Goal: Check status: Check status

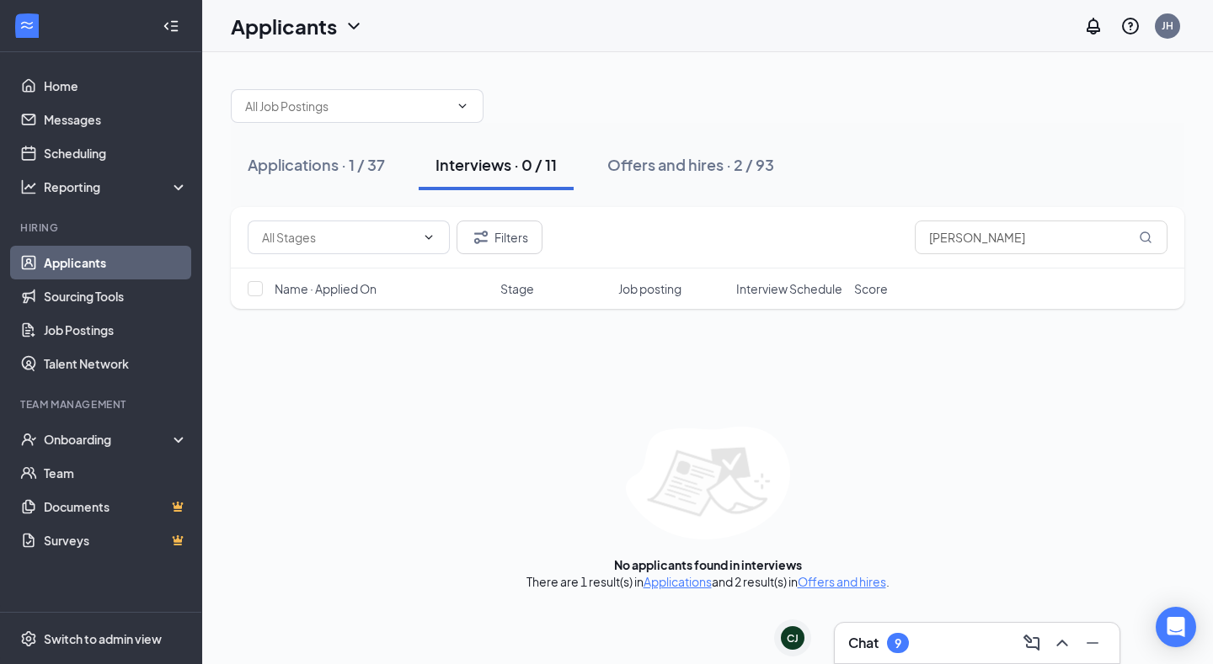
click at [515, 177] on button "Interviews · 0 / 11" at bounding box center [496, 165] width 155 height 51
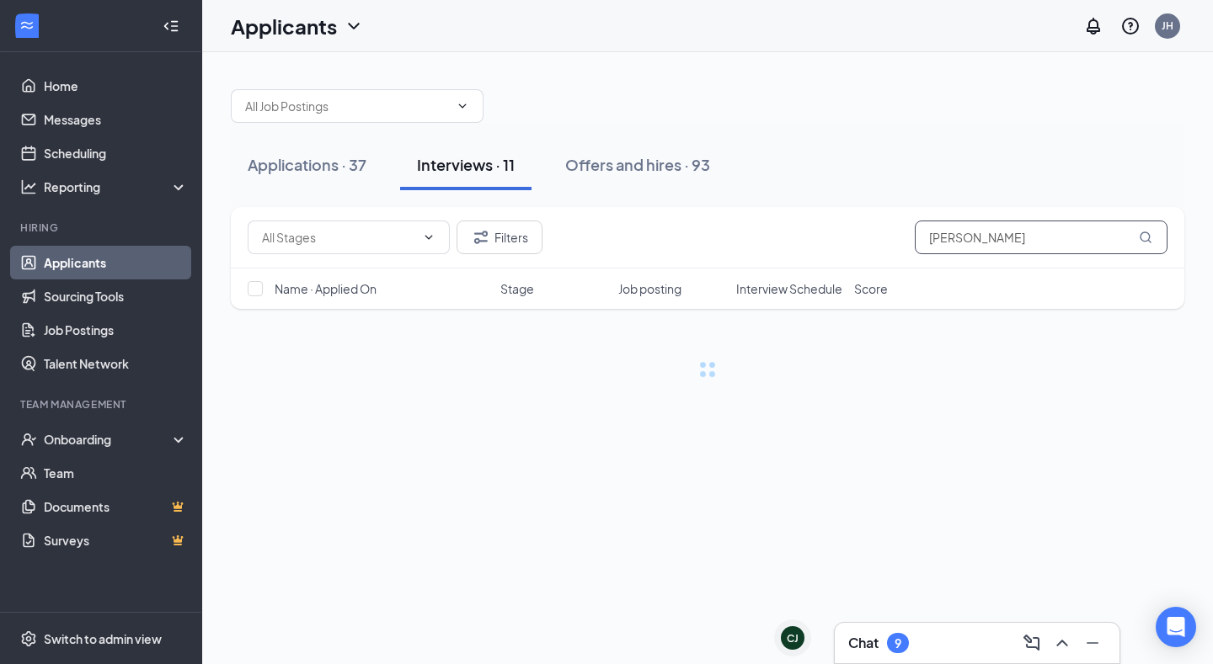
click at [995, 247] on input "[PERSON_NAME]" at bounding box center [1041, 238] width 253 height 34
type input "r"
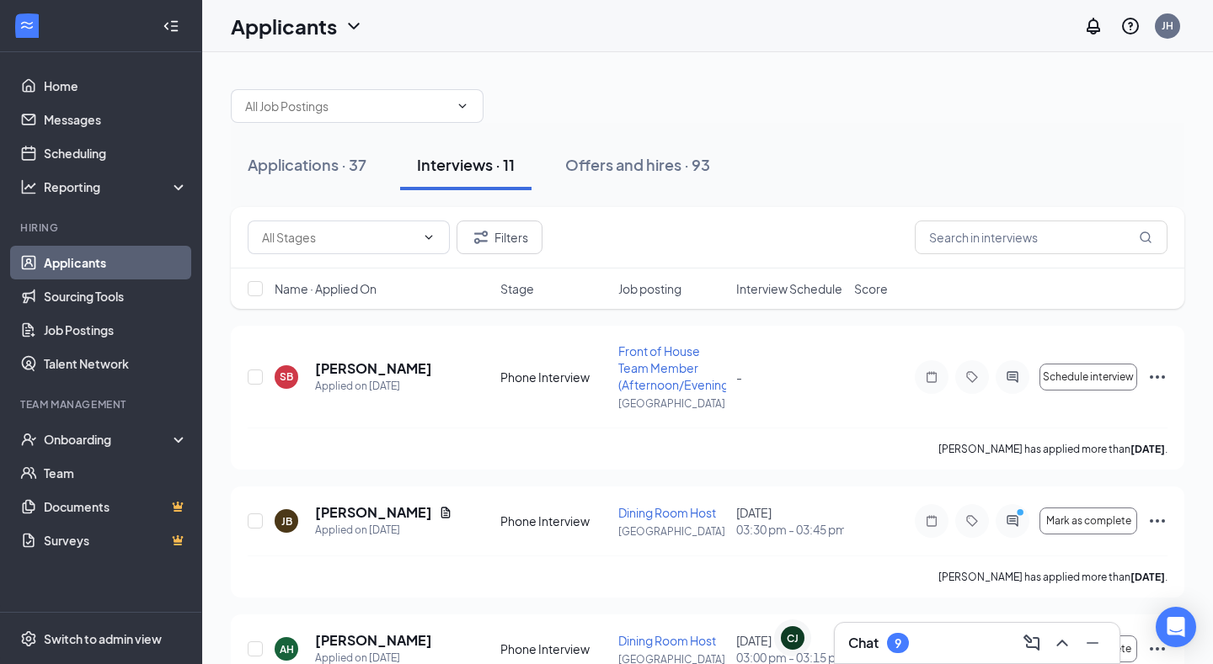
click at [800, 291] on span "Interview Schedule" at bounding box center [789, 288] width 106 height 17
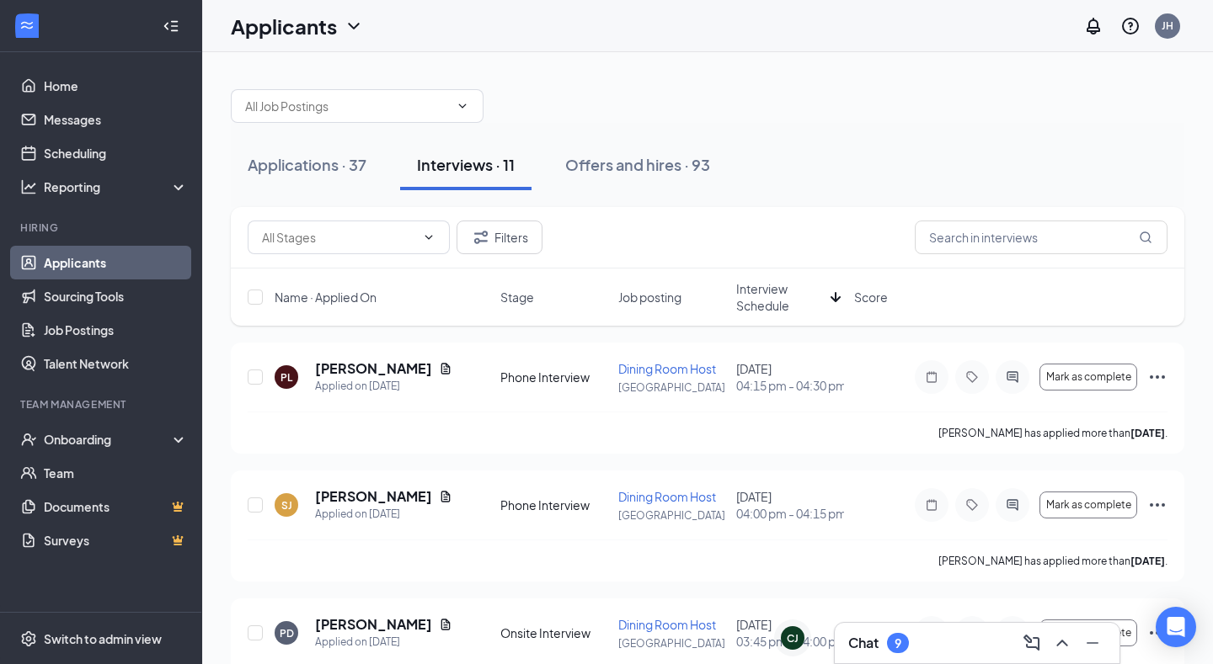
click at [772, 299] on span "Interview Schedule" at bounding box center [780, 297] width 88 height 34
click at [680, 167] on div "Offers and hires · 93" at bounding box center [637, 164] width 145 height 21
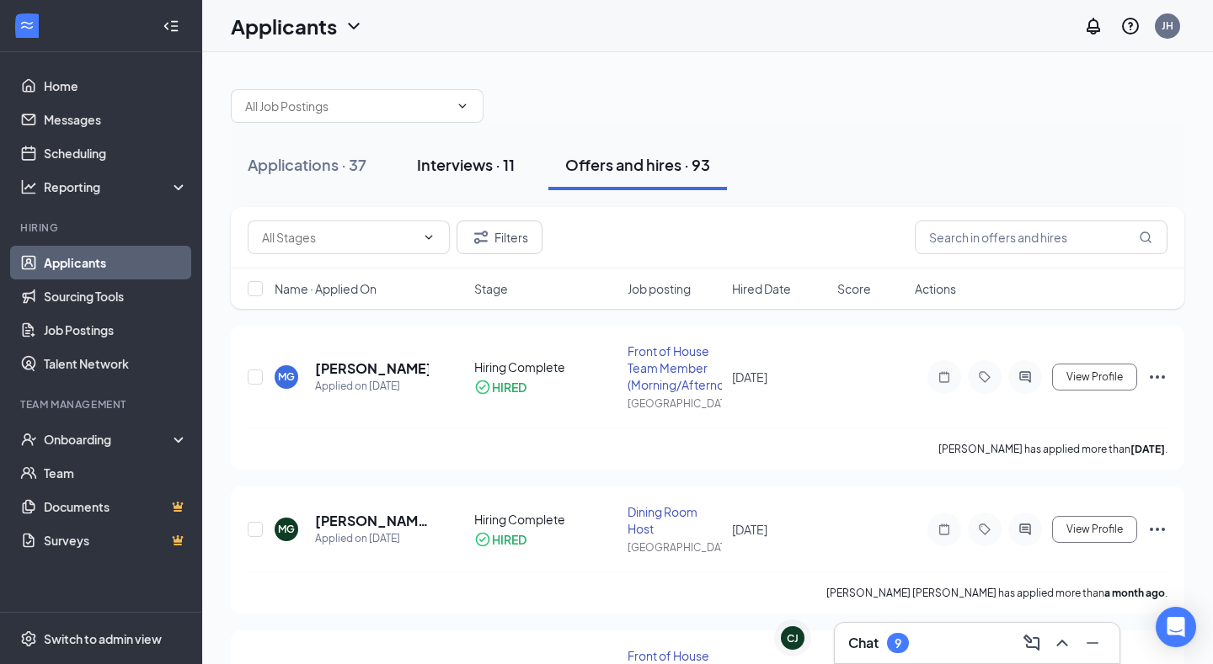
click at [483, 157] on div "Interviews · 11" at bounding box center [466, 164] width 98 height 21
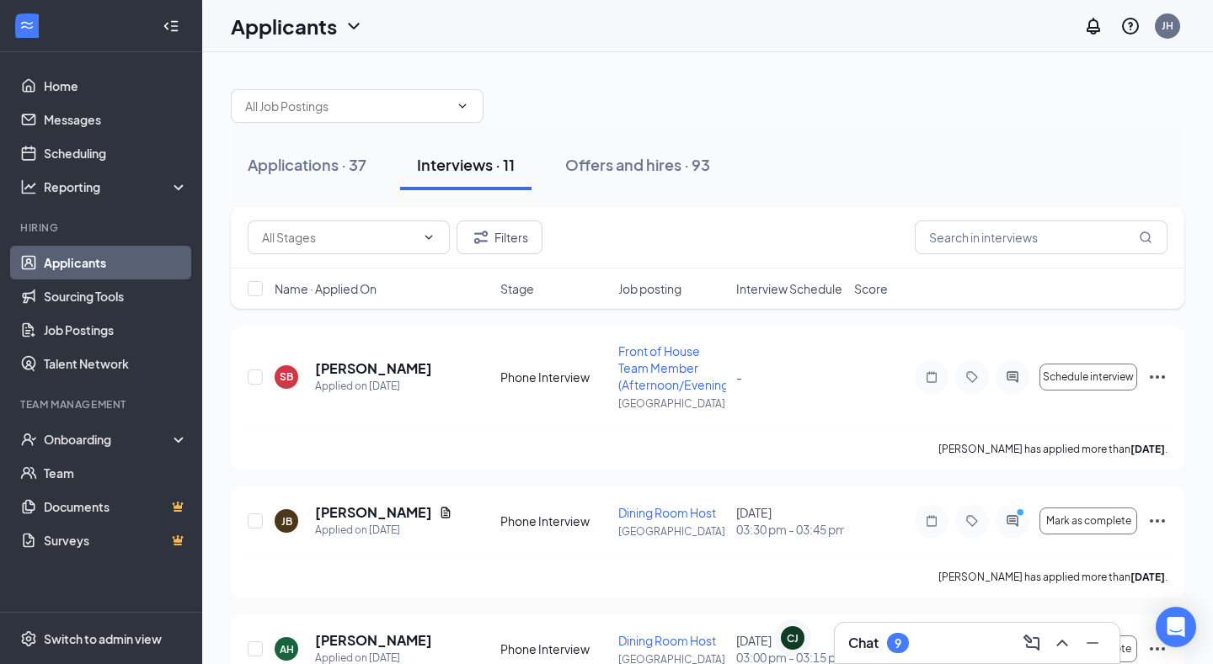
click at [805, 288] on span "Interview Schedule" at bounding box center [789, 288] width 106 height 17
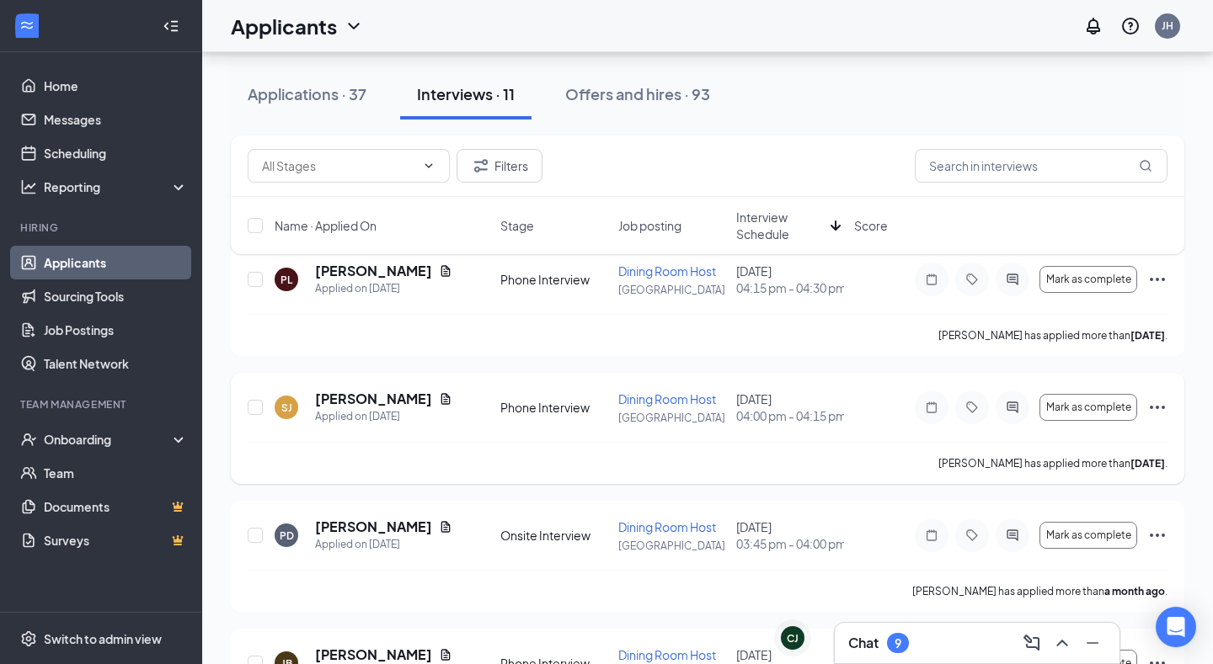
scroll to position [108, 0]
